Goal: Information Seeking & Learning: Learn about a topic

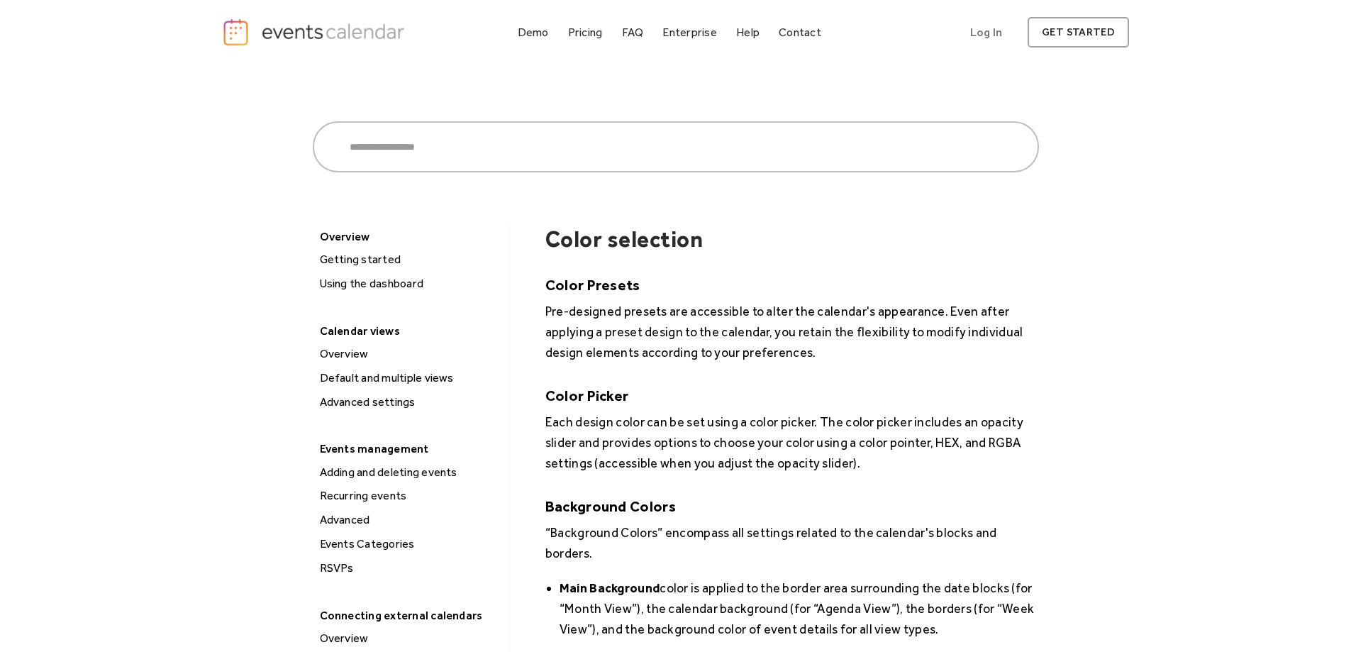
click at [370, 258] on div "Getting started" at bounding box center [410, 259] width 188 height 18
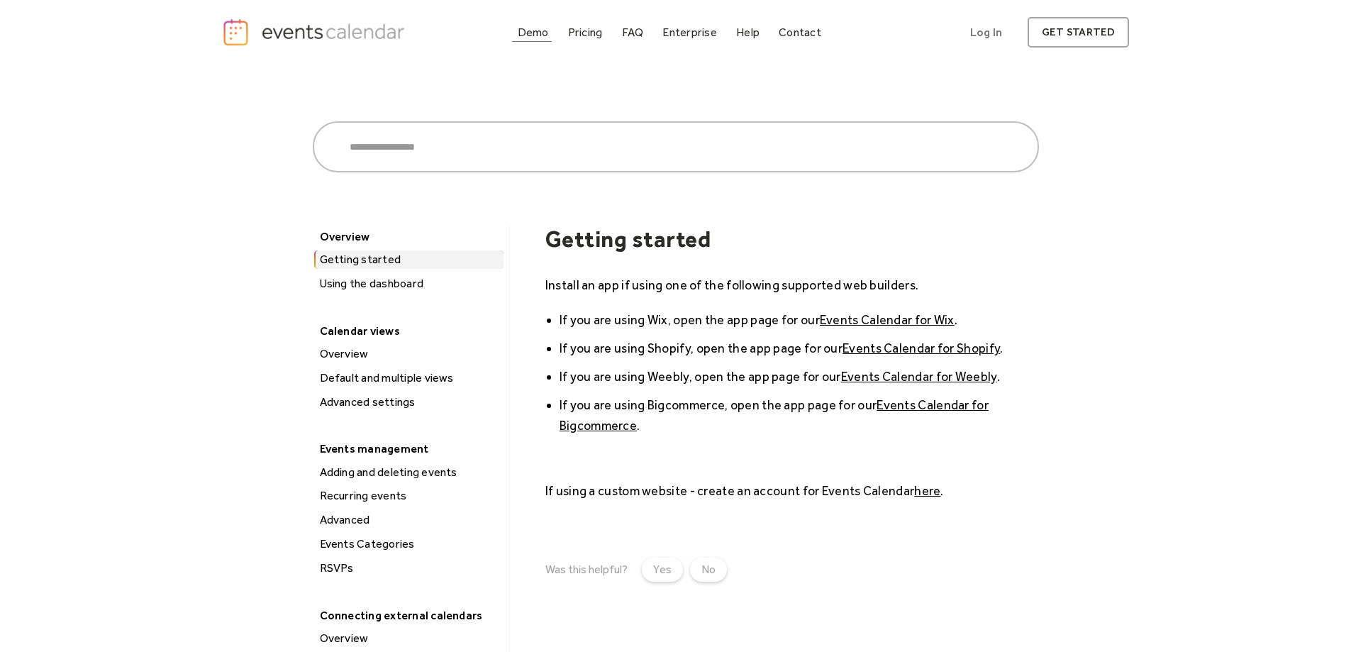
click at [542, 35] on div "Demo" at bounding box center [533, 32] width 31 height 8
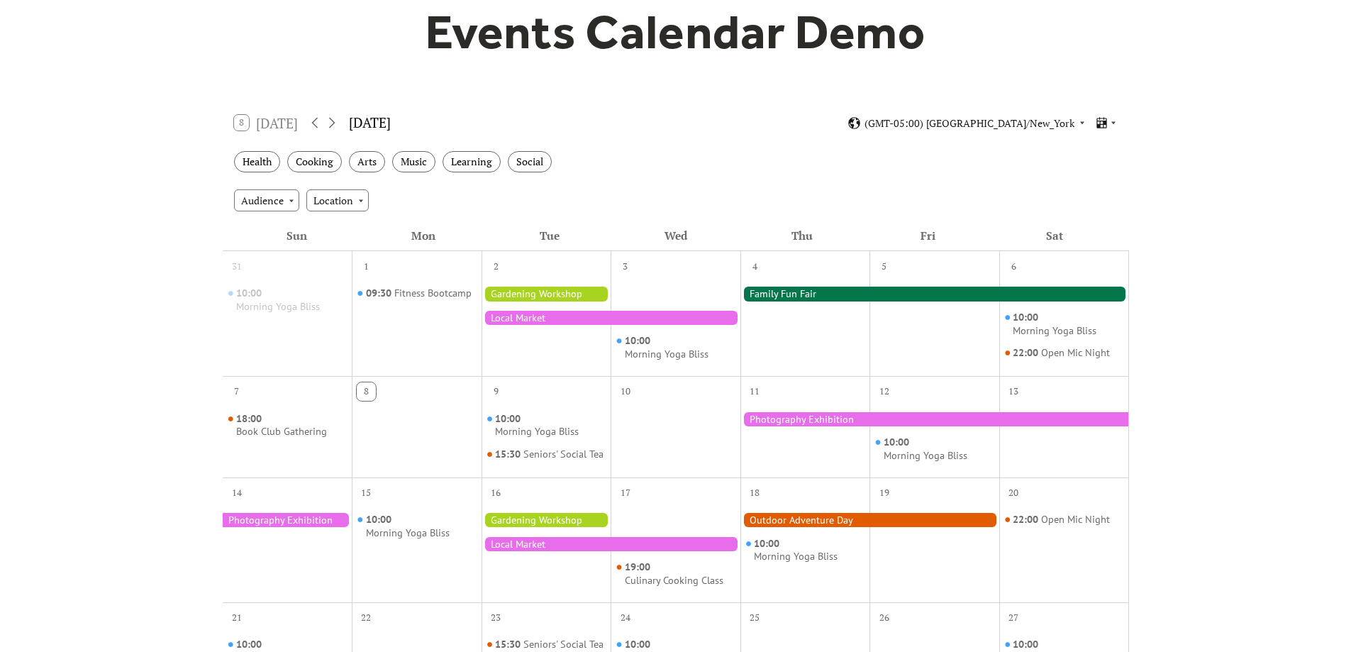
scroll to position [142, 0]
click at [326, 165] on div "Cooking" at bounding box center [314, 161] width 55 height 22
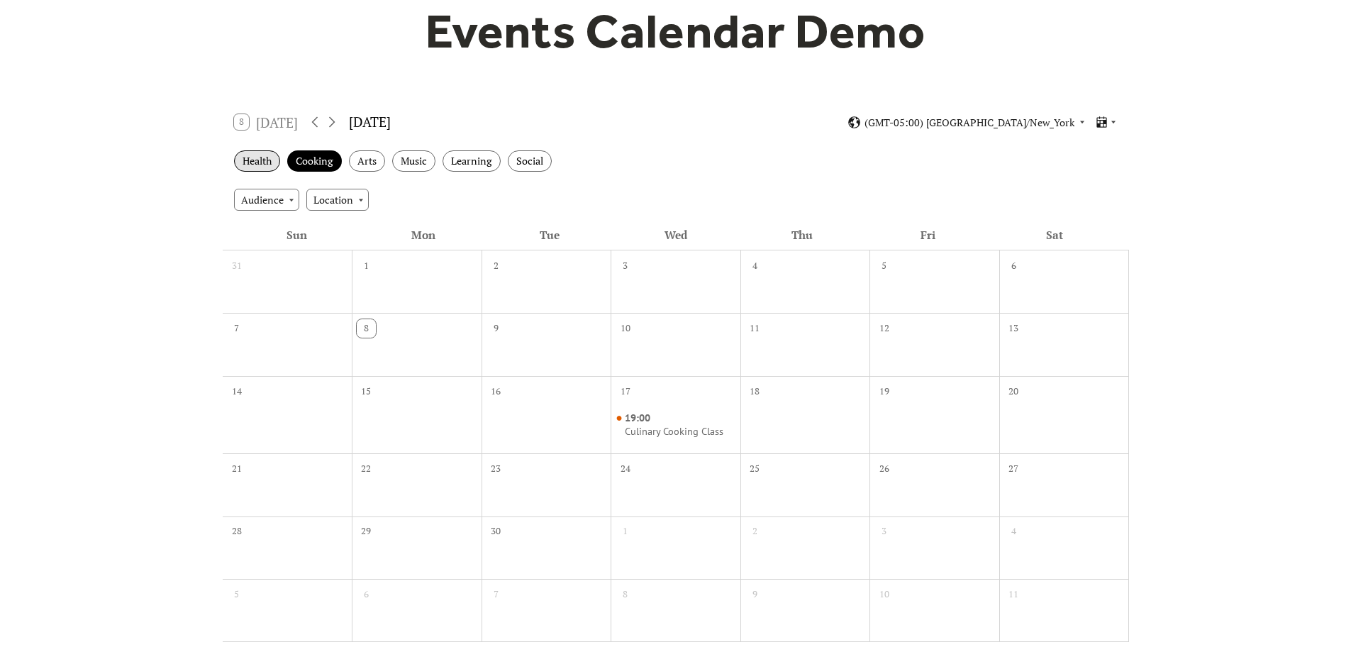
click at [248, 158] on div "Health" at bounding box center [257, 161] width 46 height 22
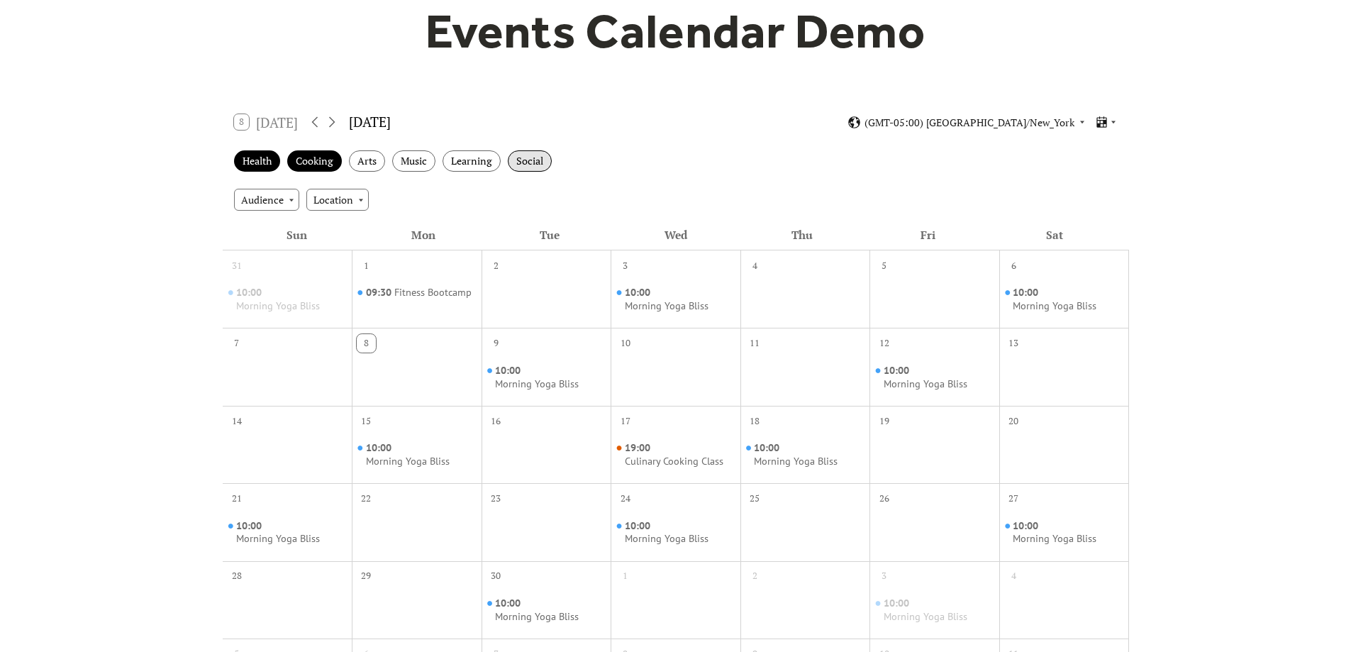
click at [533, 164] on div "Social" at bounding box center [530, 161] width 44 height 22
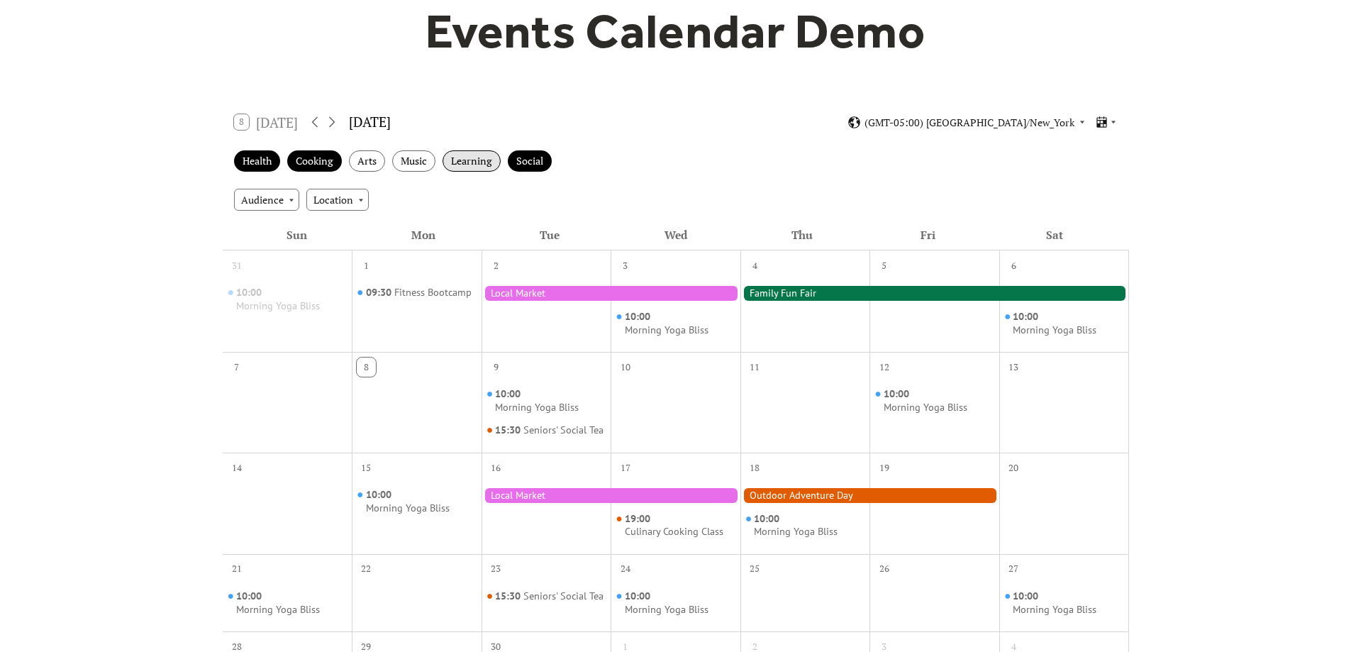
click at [464, 160] on div "Learning" at bounding box center [472, 161] width 58 height 22
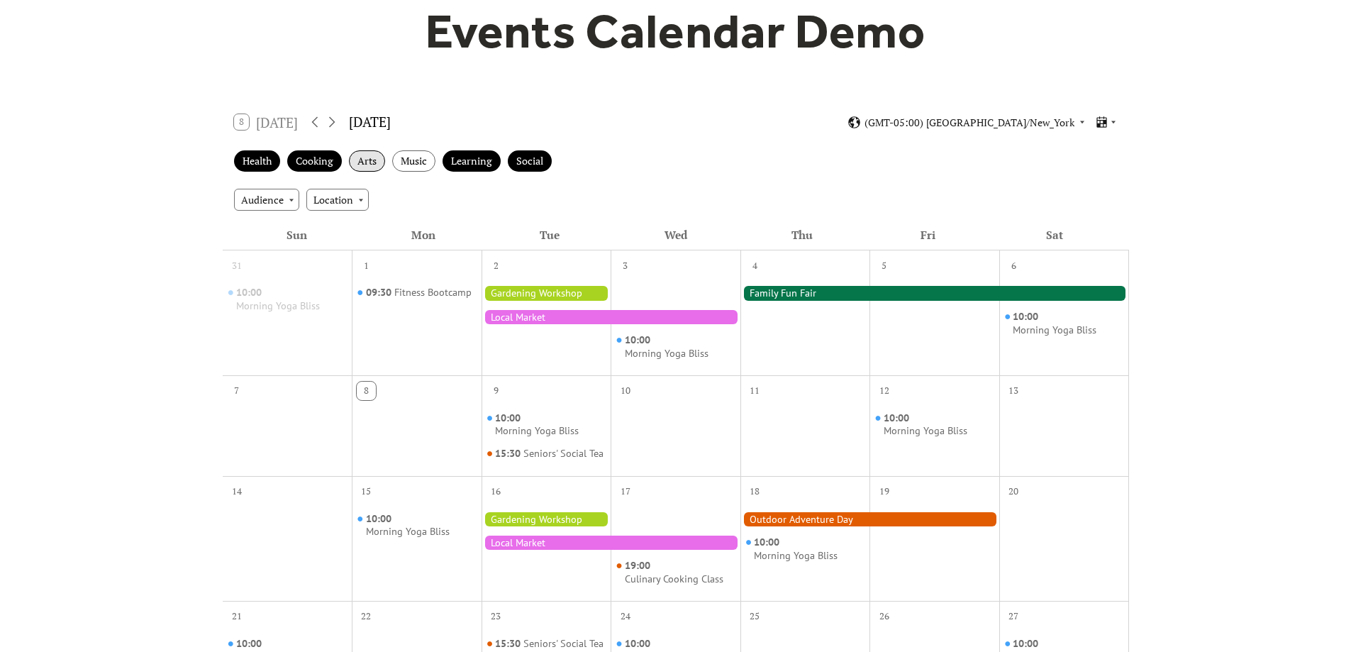
click at [366, 160] on div "Arts" at bounding box center [367, 161] width 36 height 22
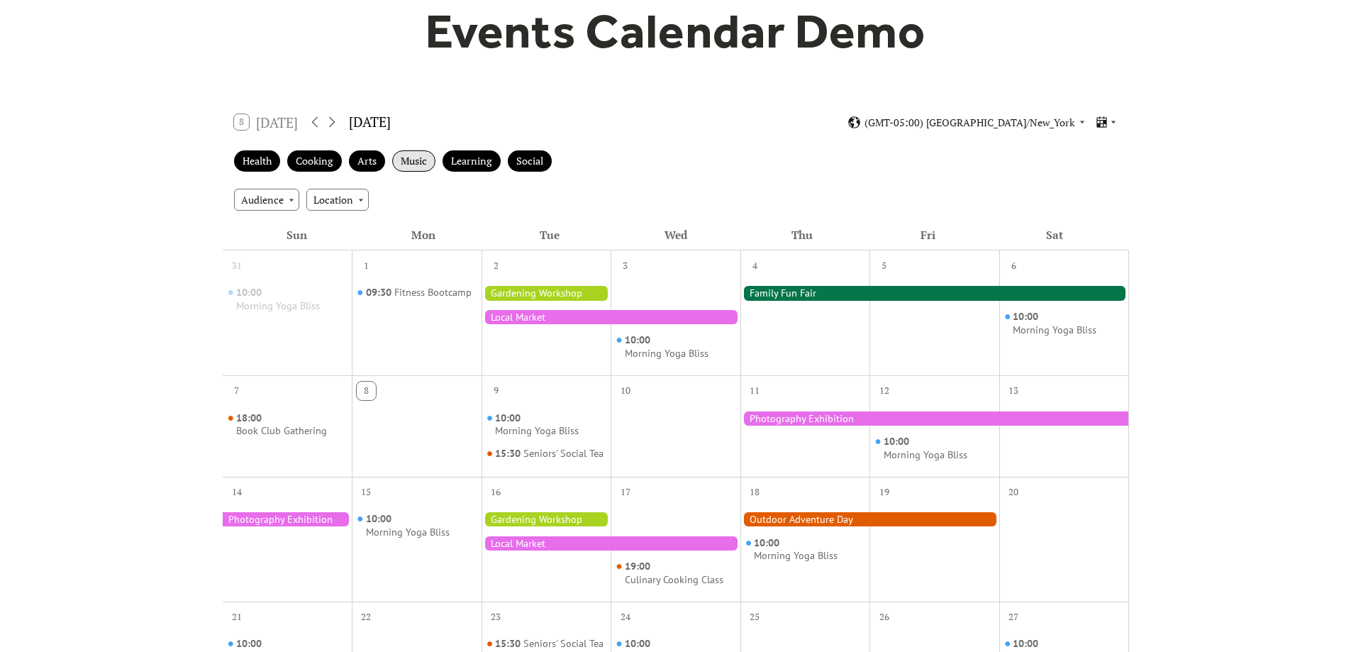
click at [429, 158] on div "Music" at bounding box center [413, 161] width 43 height 22
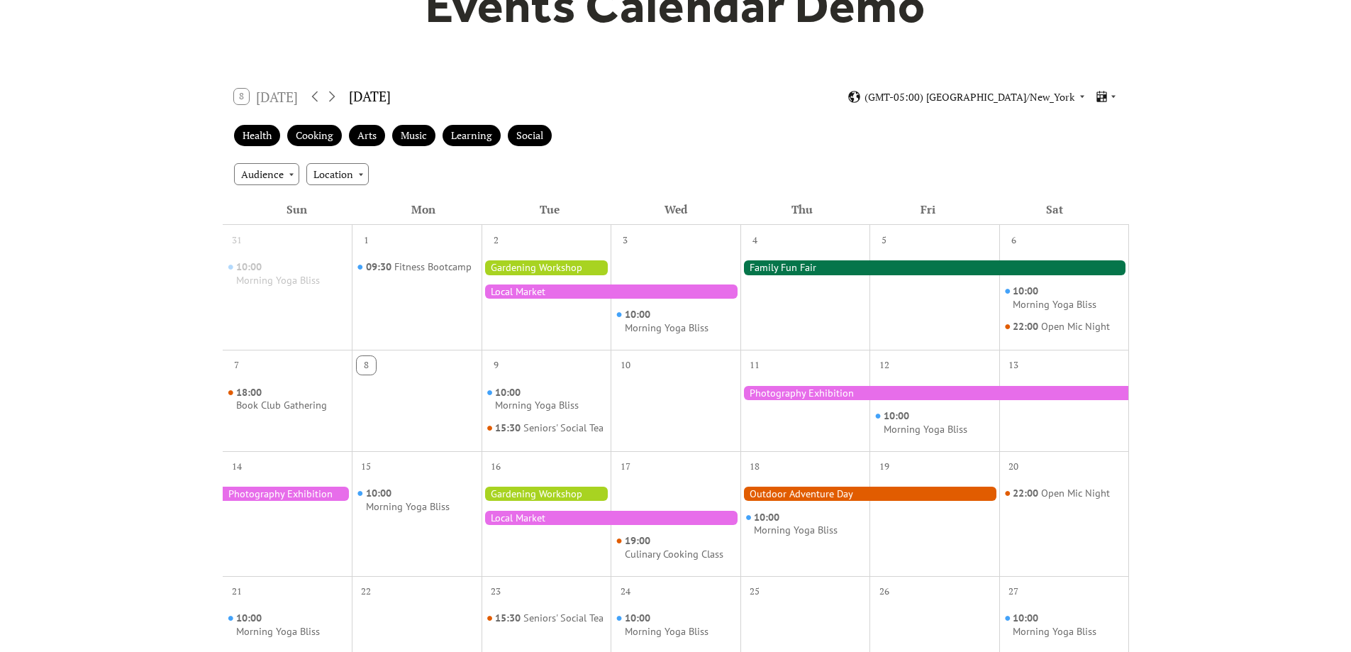
scroll to position [0, 0]
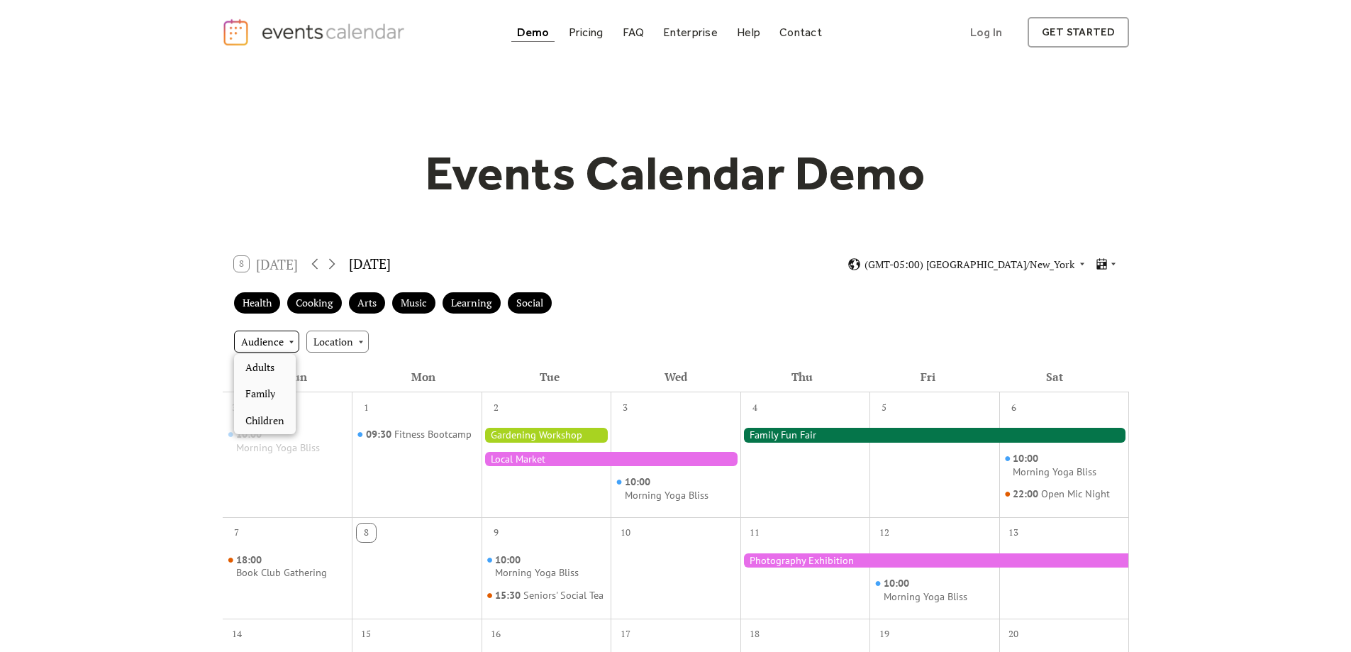
click at [280, 340] on div "Audience" at bounding box center [266, 341] width 65 height 21
click at [482, 358] on div "Audience Location" at bounding box center [676, 341] width 907 height 38
click at [246, 262] on div "8 Today" at bounding box center [266, 264] width 65 height 16
drag, startPoint x: 297, startPoint y: 265, endPoint x: 372, endPoint y: 268, distance: 74.5
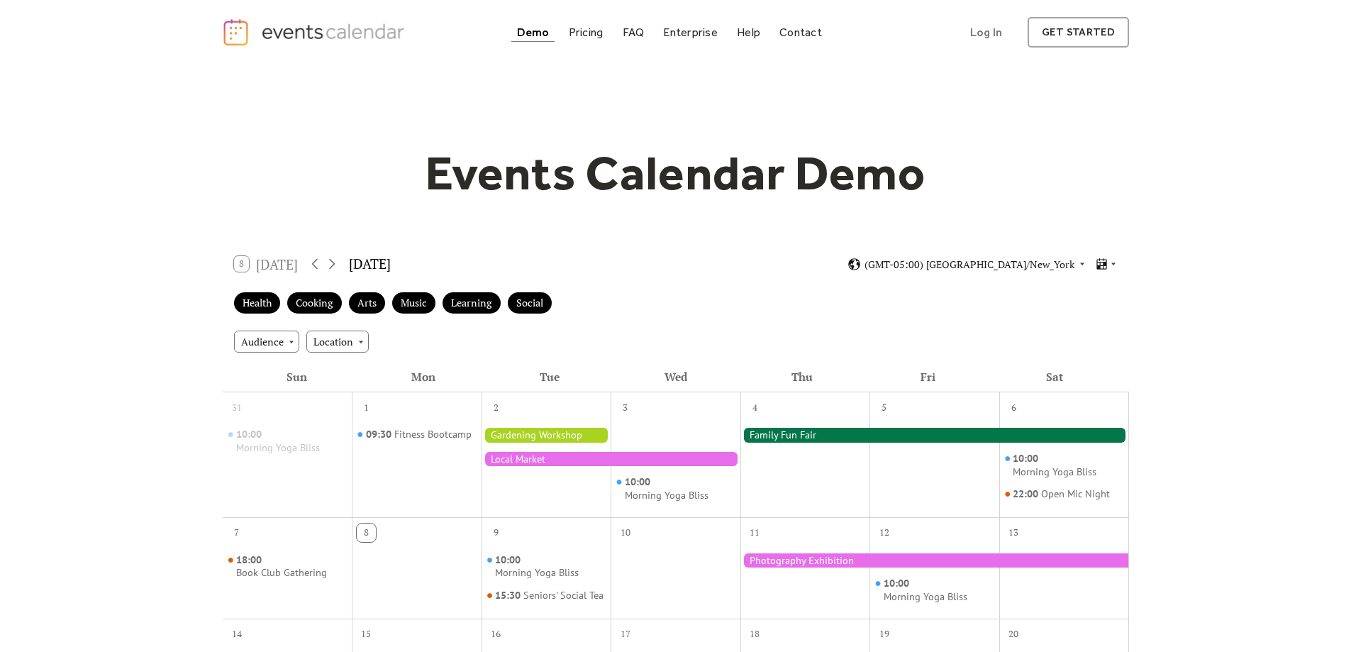
click at [299, 265] on div "8 Today" at bounding box center [266, 264] width 65 height 16
click at [343, 265] on div "8 Today September 2025 (GMT-05:00) America/New_York" at bounding box center [676, 264] width 907 height 38
click at [335, 265] on icon at bounding box center [331, 263] width 17 height 17
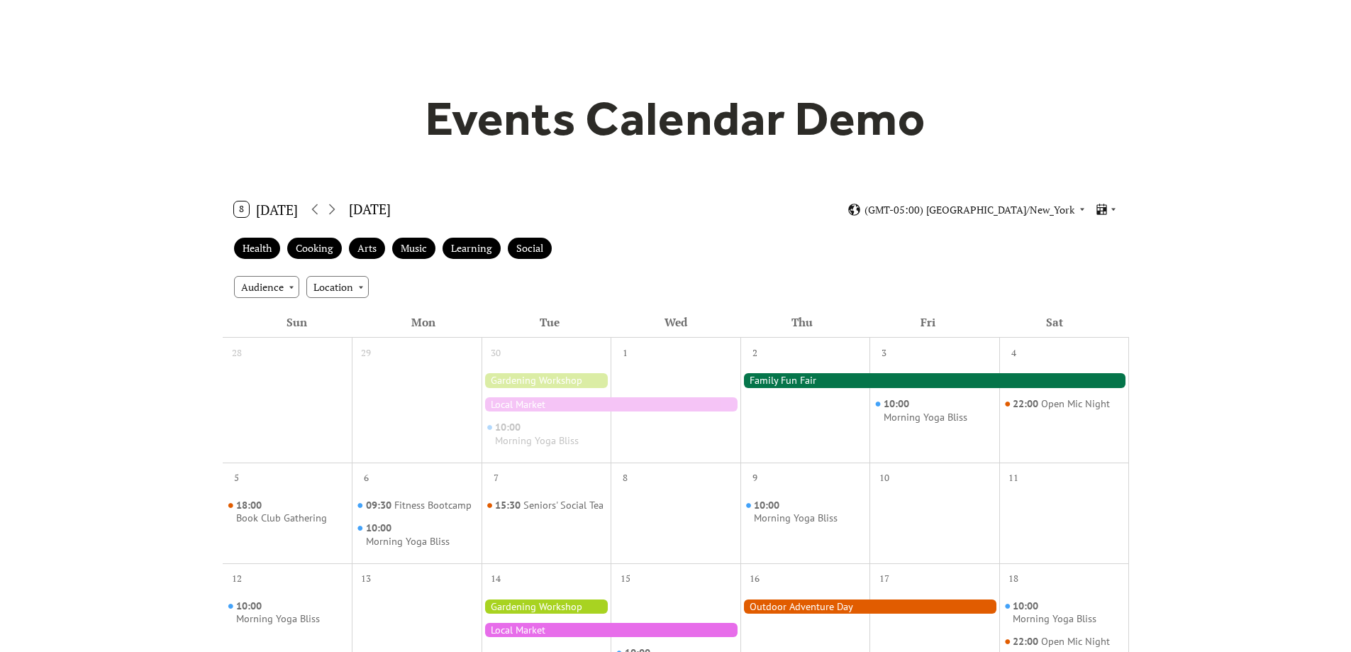
scroll to position [71, 0]
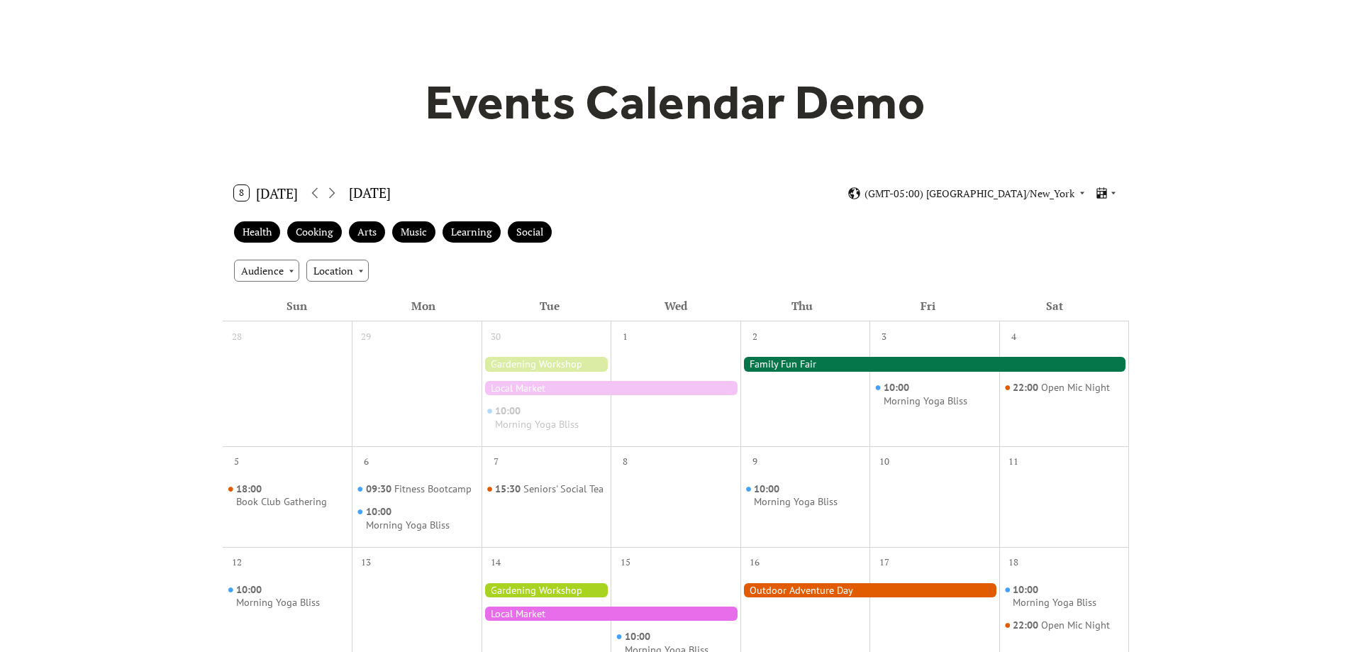
click at [264, 193] on button "8 Today" at bounding box center [266, 193] width 74 height 23
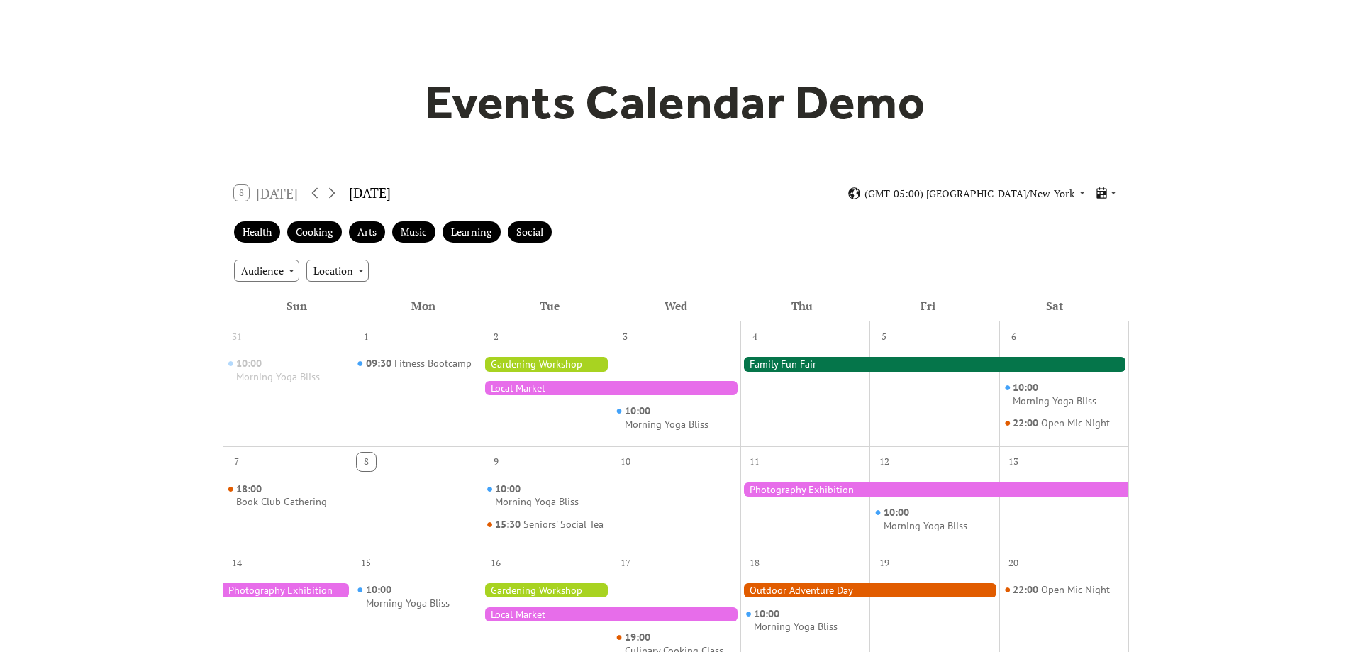
click at [262, 192] on div "8 Today" at bounding box center [266, 193] width 65 height 16
click at [336, 192] on icon at bounding box center [331, 192] width 17 height 17
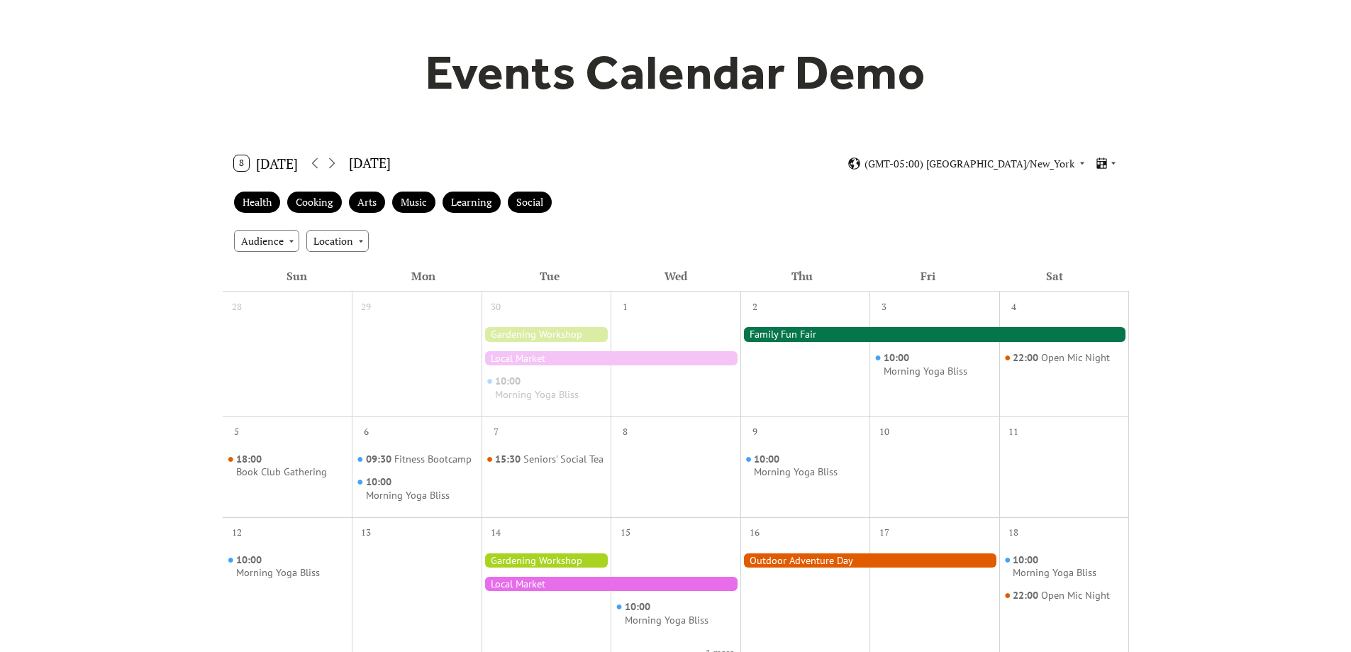
scroll to position [0, 0]
